Goal: Information Seeking & Learning: Check status

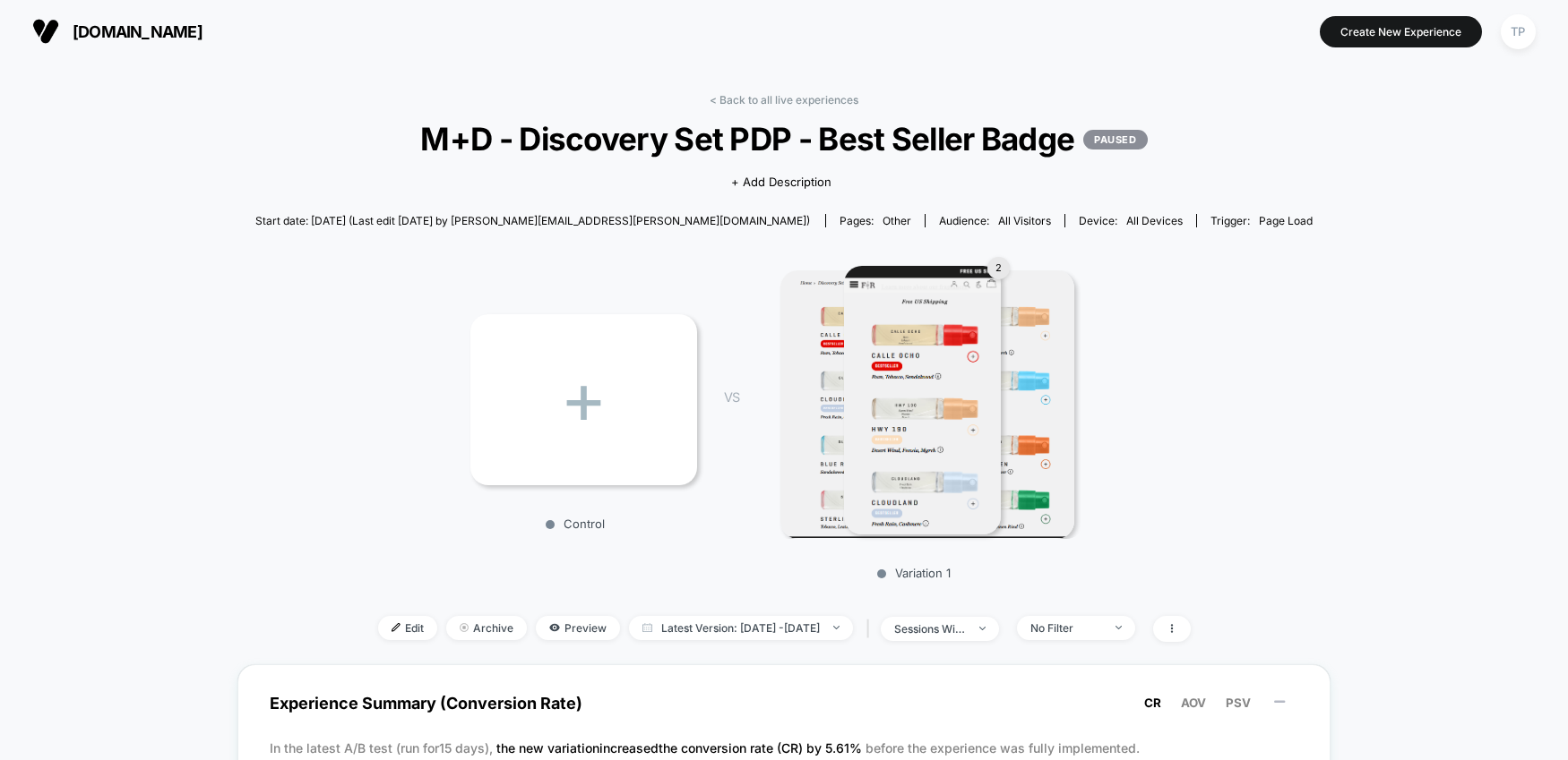
click at [938, 340] on img at bounding box center [921, 399] width 156 height 269
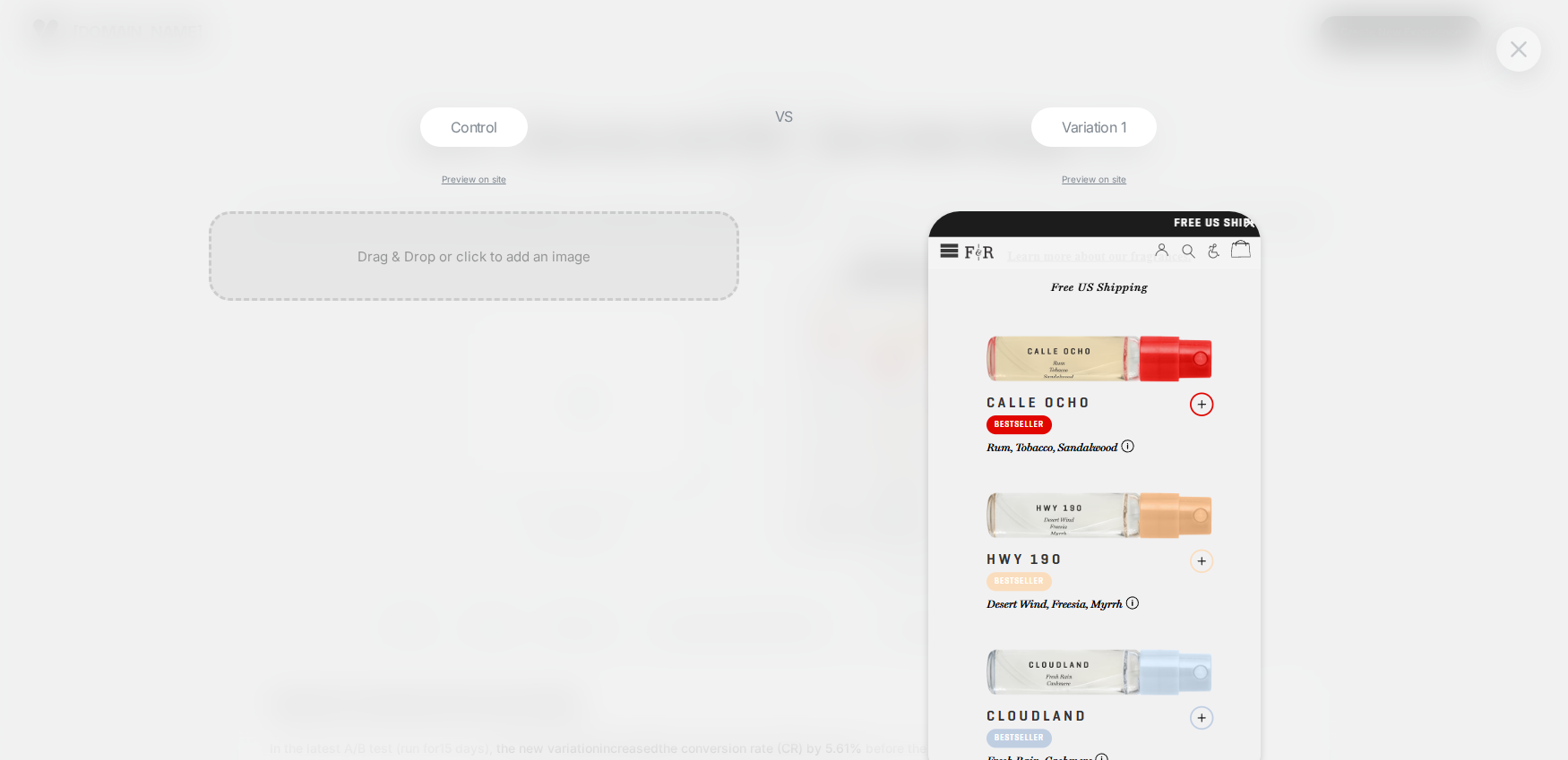
click at [1520, 39] on button at bounding box center [1517, 49] width 27 height 27
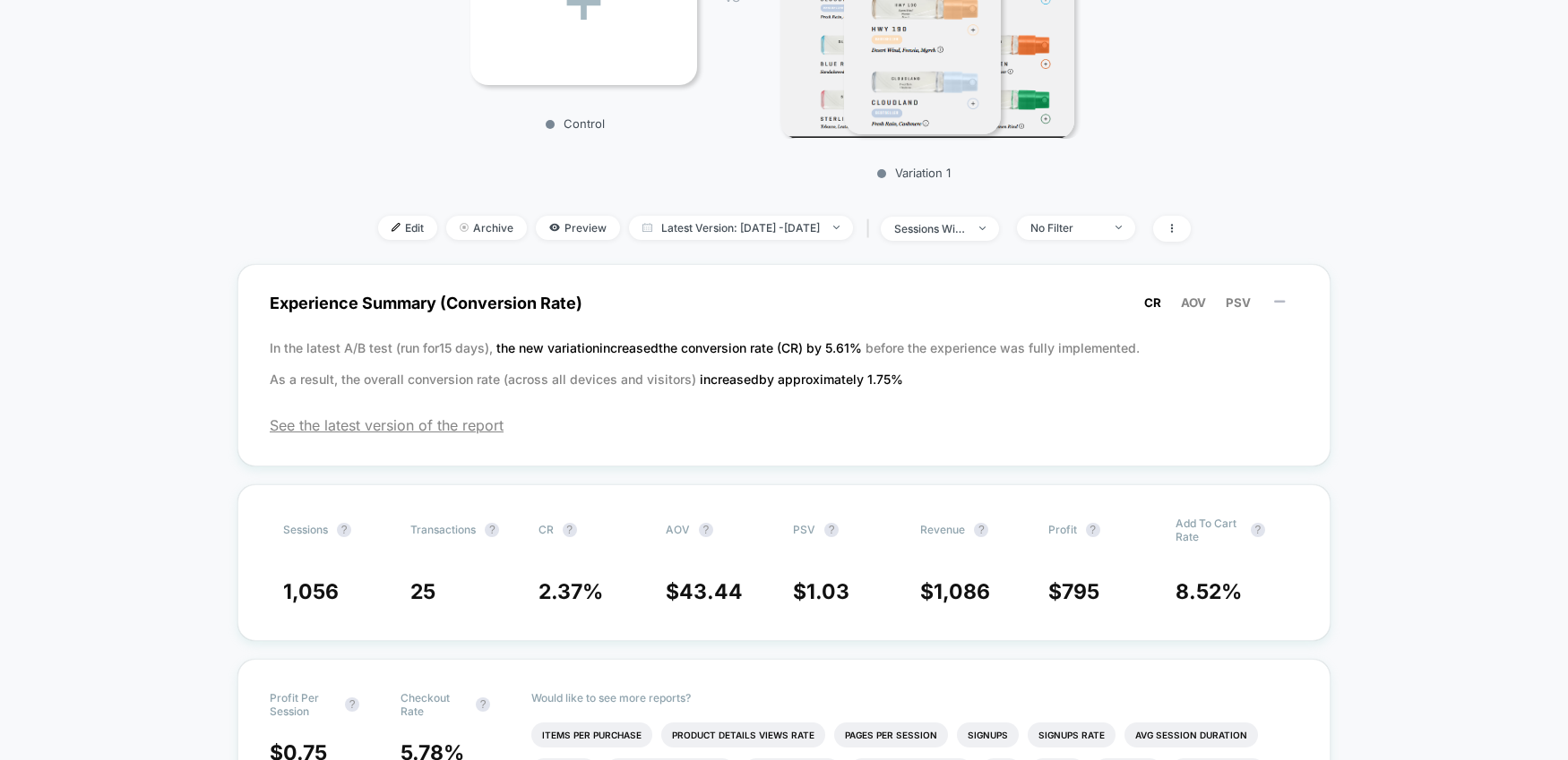
scroll to position [452, 0]
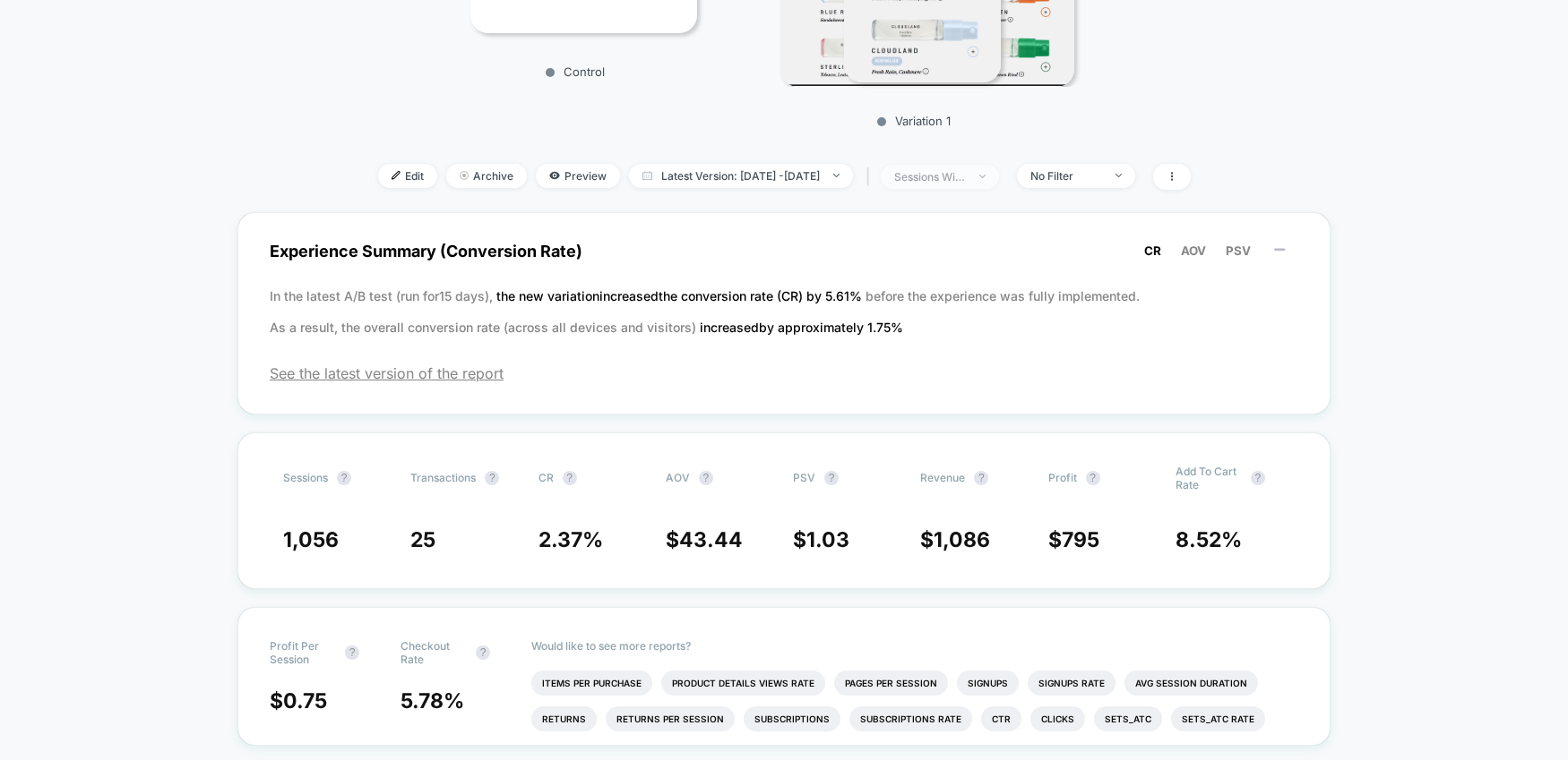
click at [999, 177] on span "sessions with impression" at bounding box center [939, 176] width 118 height 24
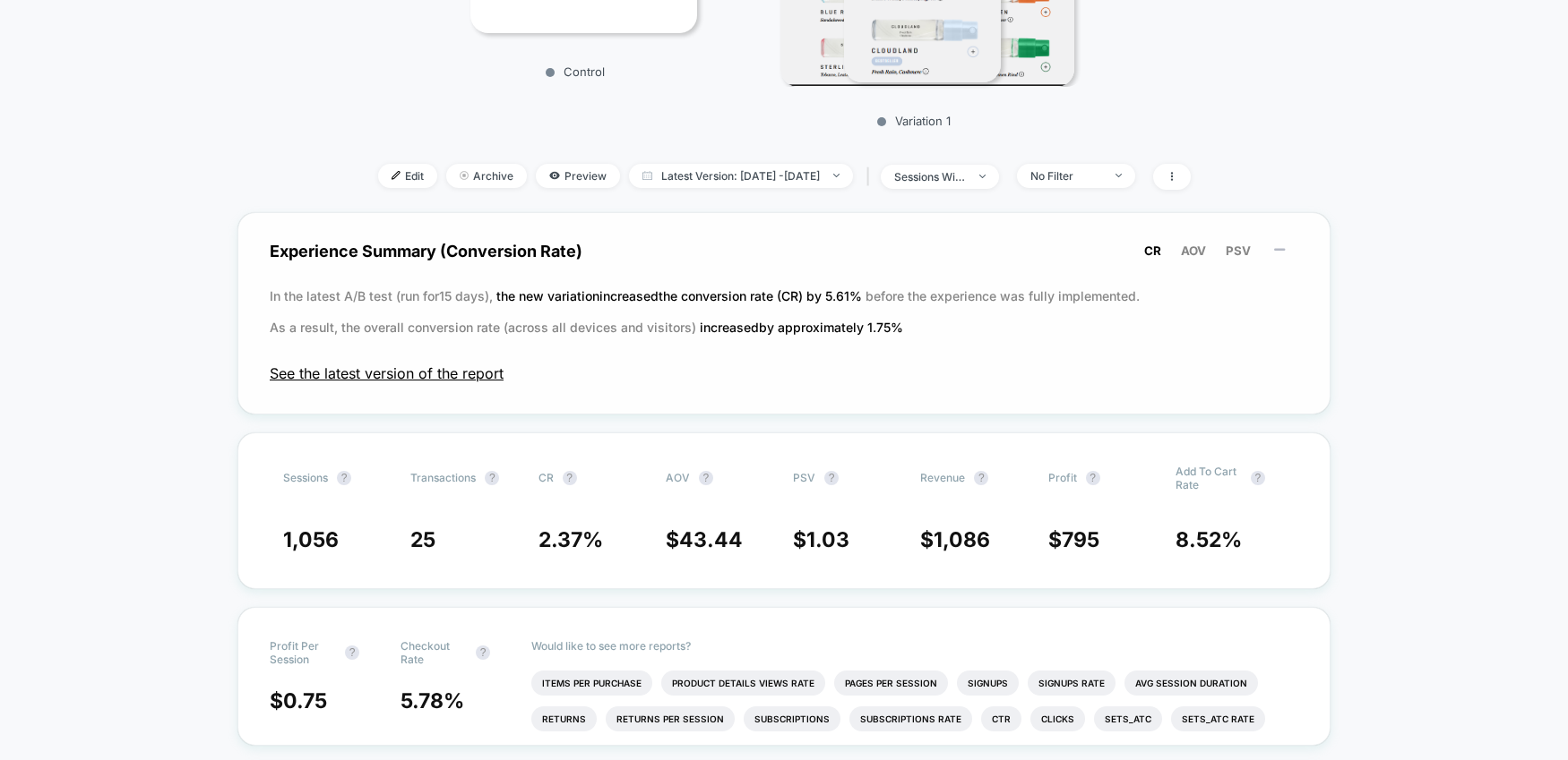
click at [489, 374] on span "See the latest version of the report" at bounding box center [784, 374] width 1029 height 18
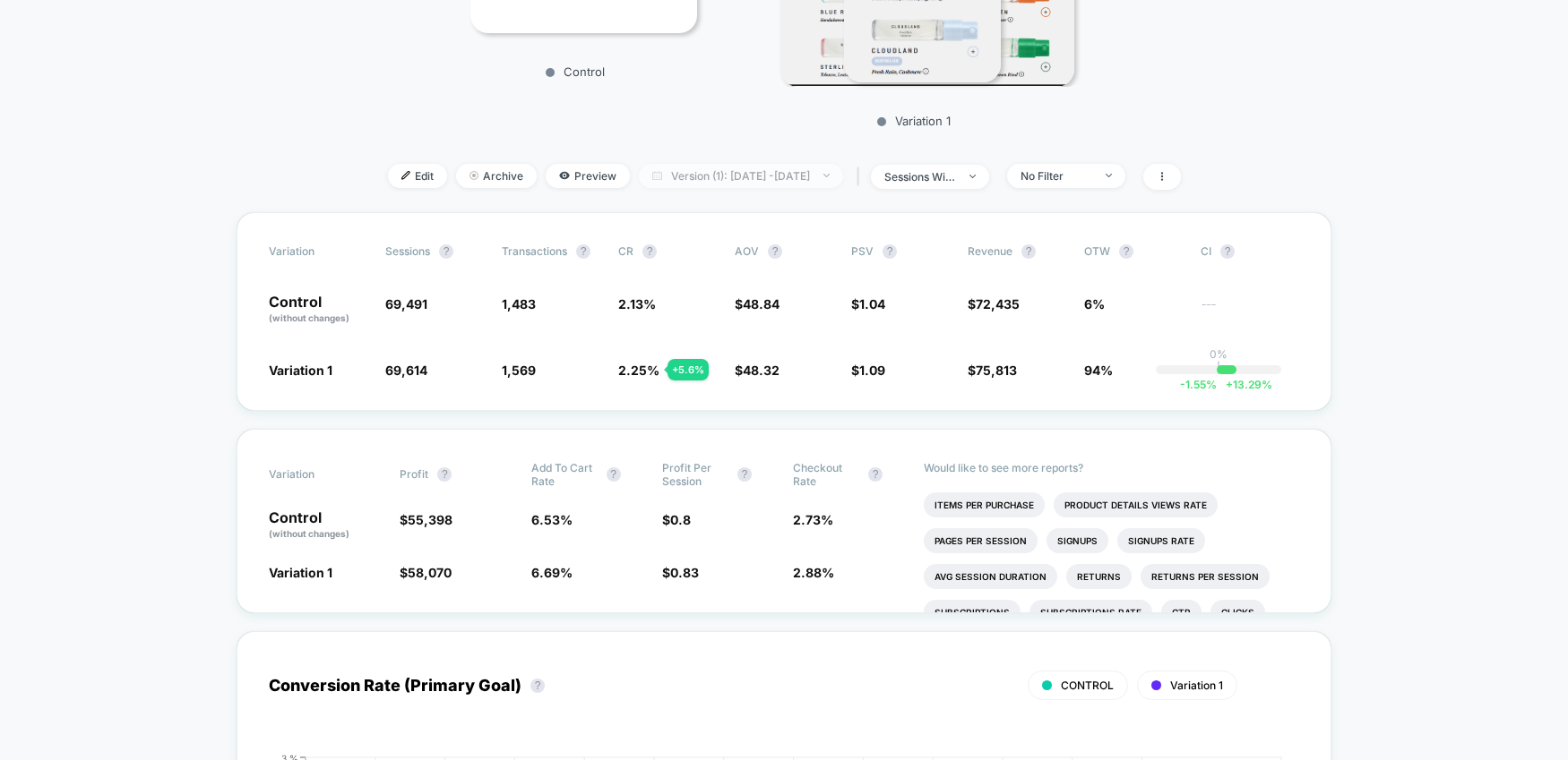
click at [843, 170] on span "Version (1): [DATE] - [DATE]" at bounding box center [740, 175] width 204 height 24
